Goal: Task Accomplishment & Management: Manage account settings

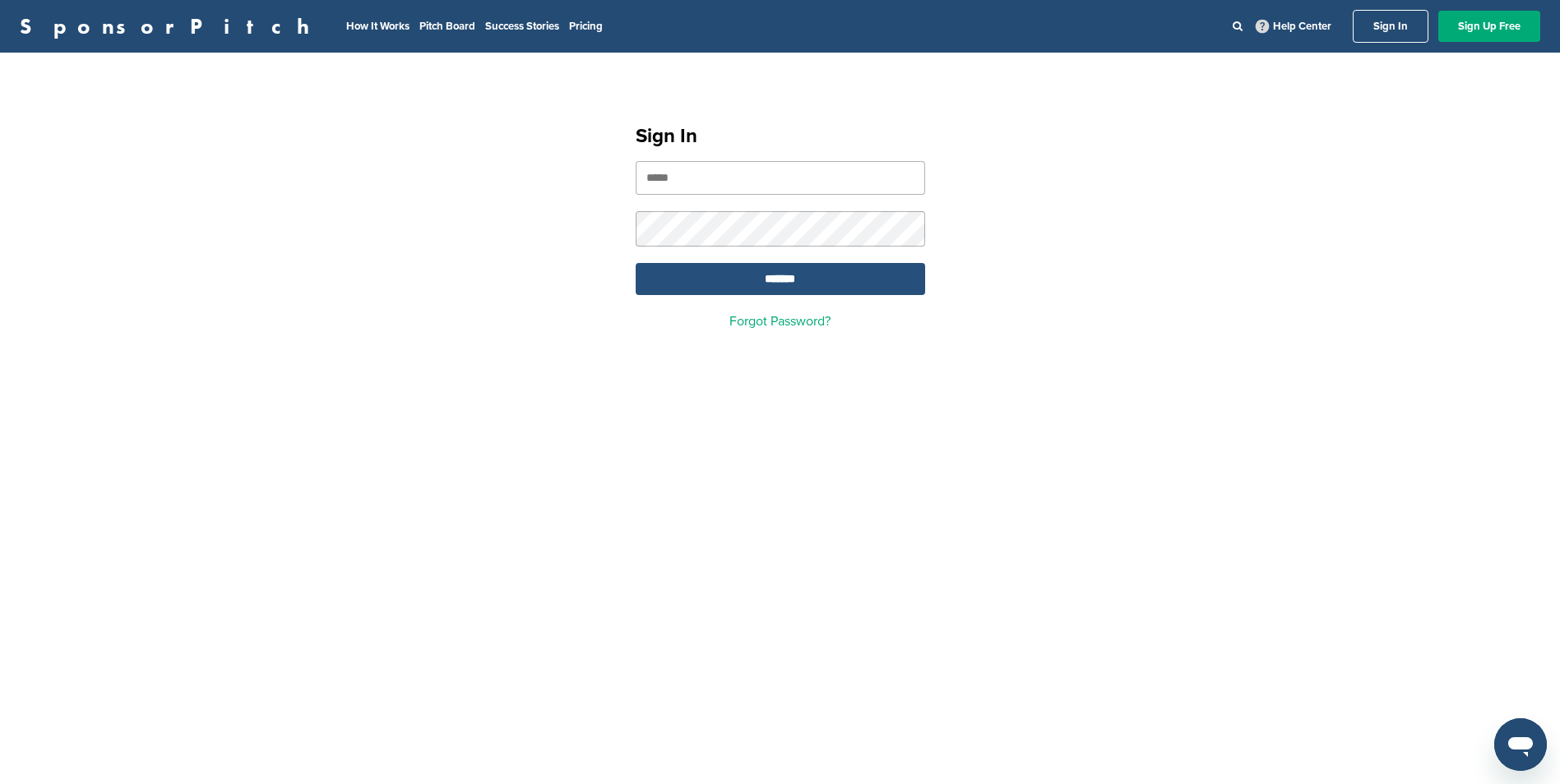
type input "**********"
click at [761, 278] on input "*******" at bounding box center [780, 279] width 289 height 32
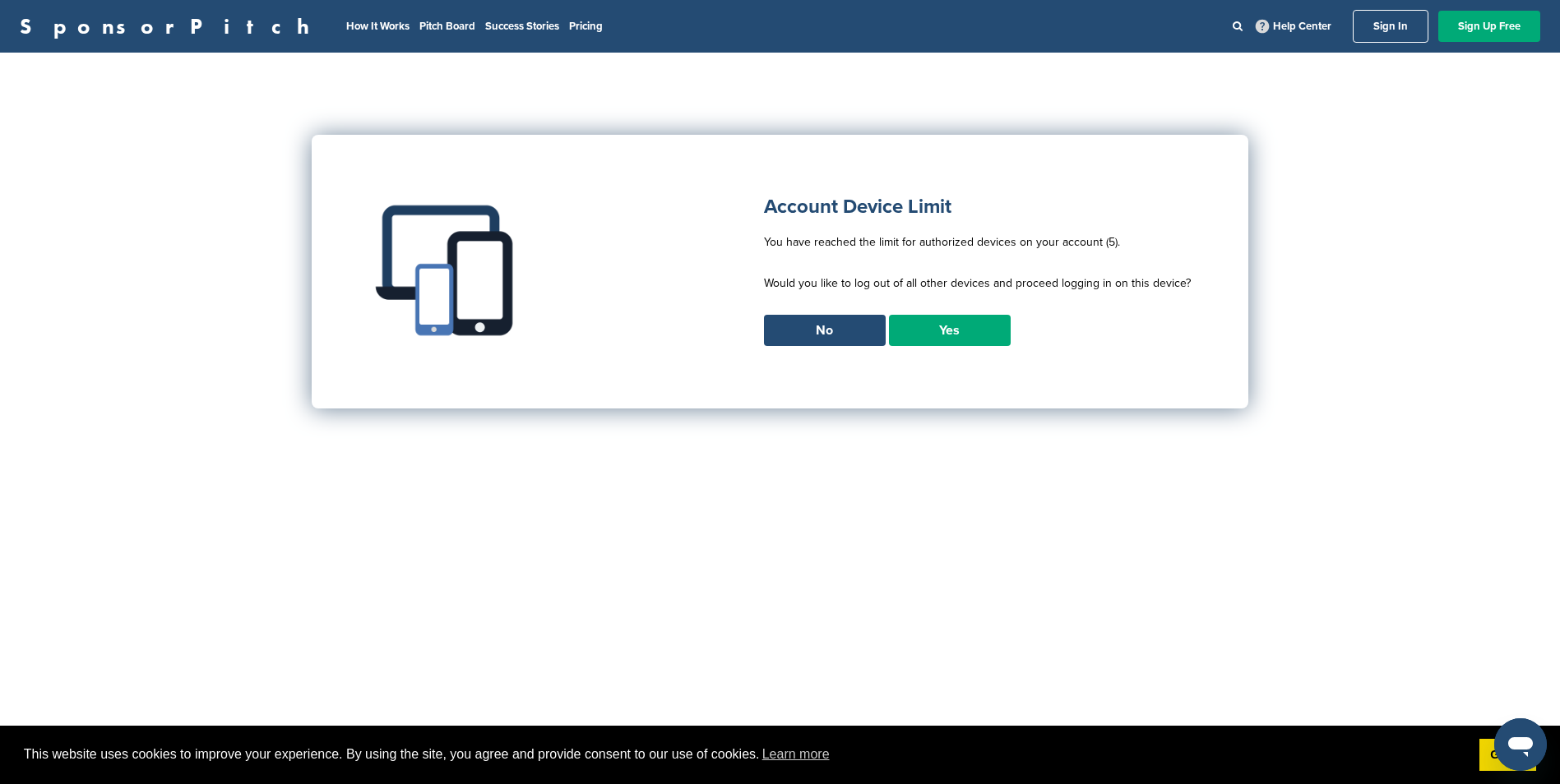
click at [864, 326] on link "No" at bounding box center [824, 331] width 122 height 31
